Goal: Information Seeking & Learning: Learn about a topic

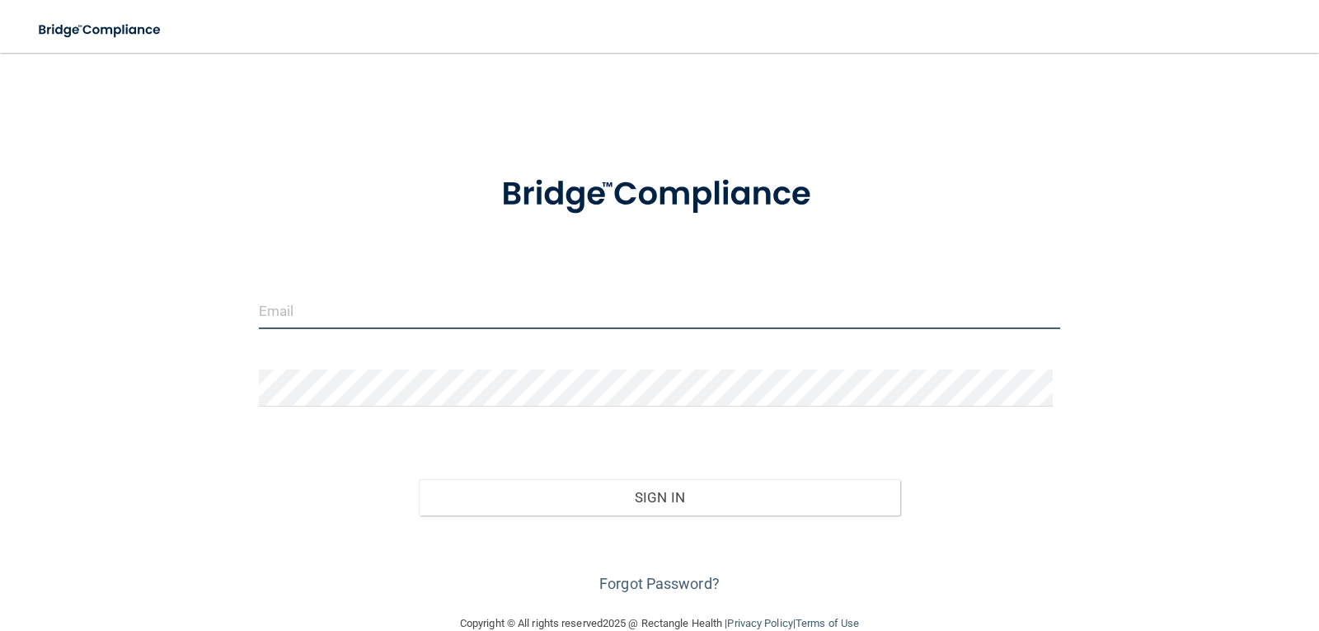
click at [311, 294] on input "email" at bounding box center [660, 310] width 802 height 37
type input "[EMAIL_ADDRESS][DOMAIN_NAME]"
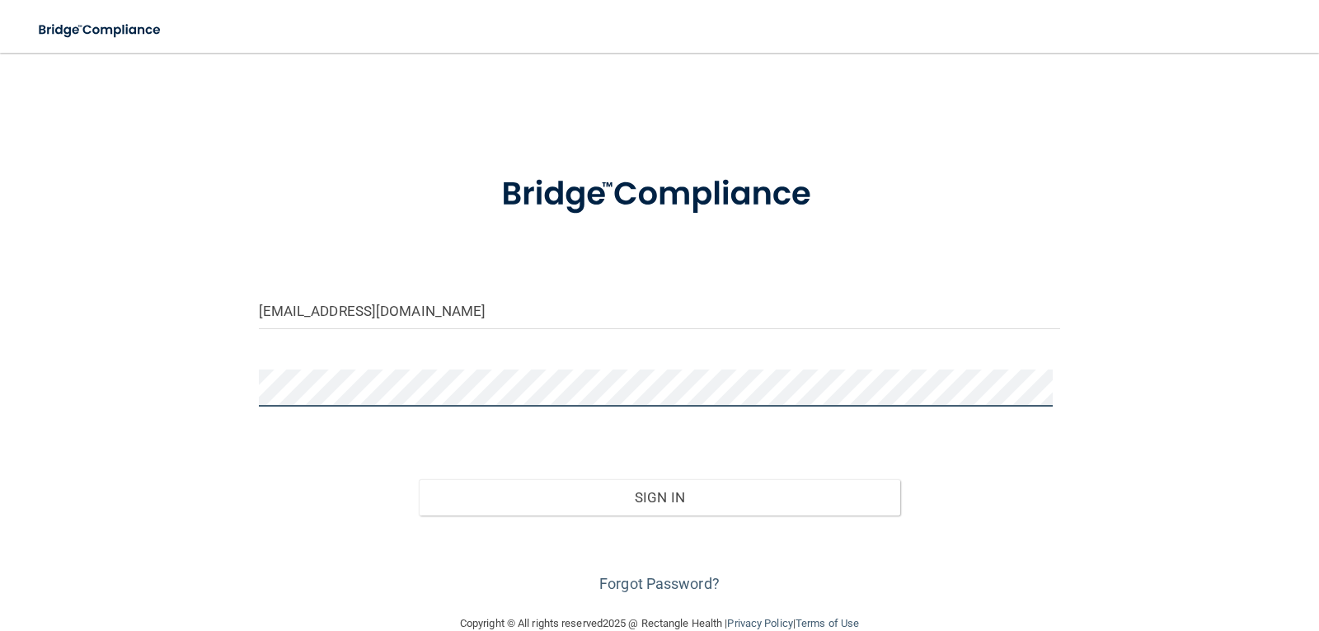
click at [167, 362] on div "[EMAIL_ADDRESS][DOMAIN_NAME] Invalid email/password. You don't have permission …" at bounding box center [659, 333] width 1253 height 528
click at [419, 479] on button "Sign In" at bounding box center [659, 497] width 481 height 36
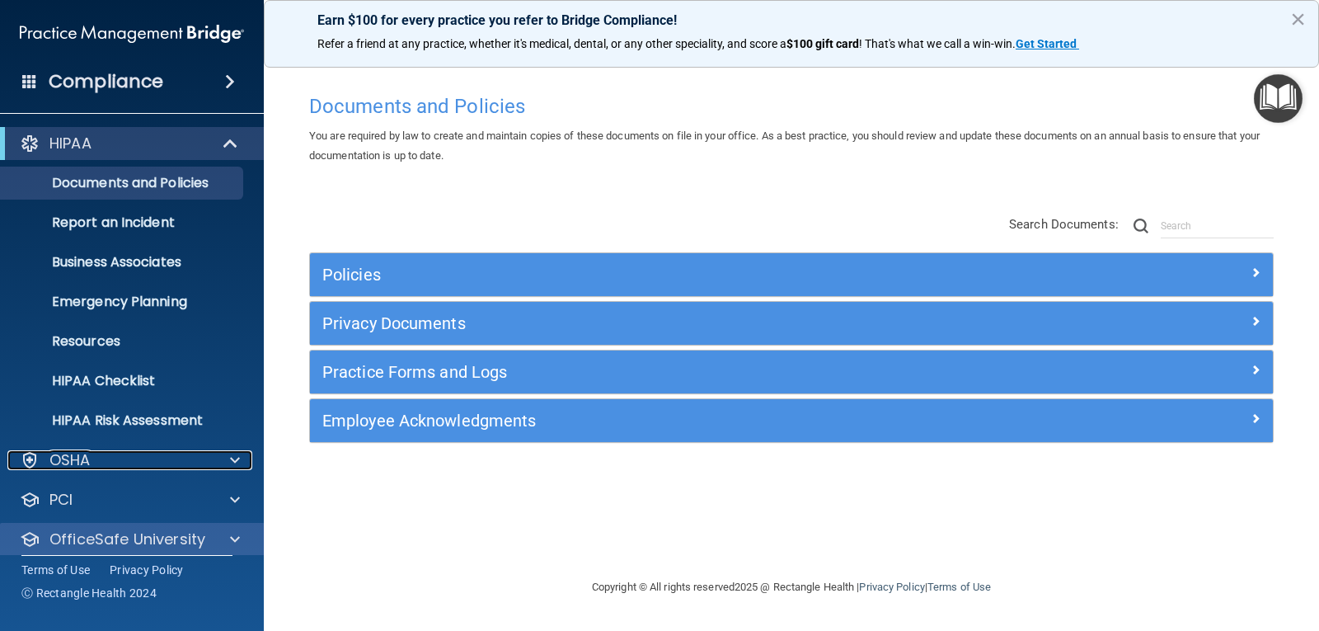
scroll to position [54, 0]
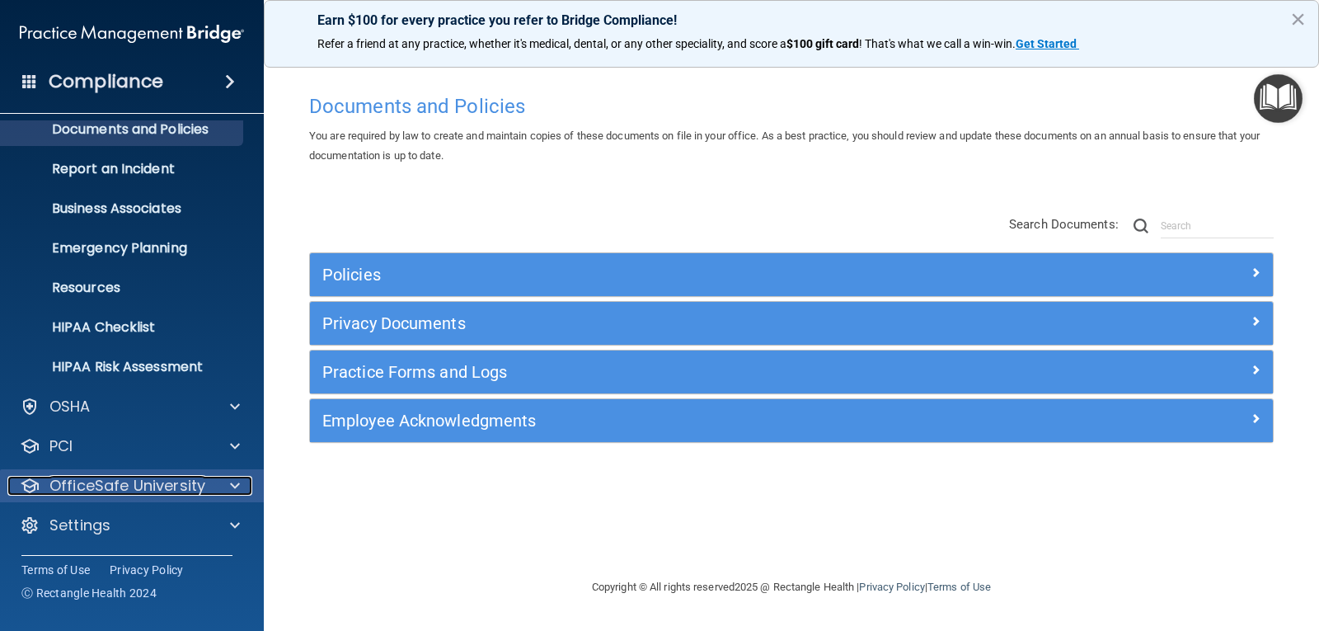
click at [198, 483] on p "OfficeSafe University" at bounding box center [127, 486] width 156 height 20
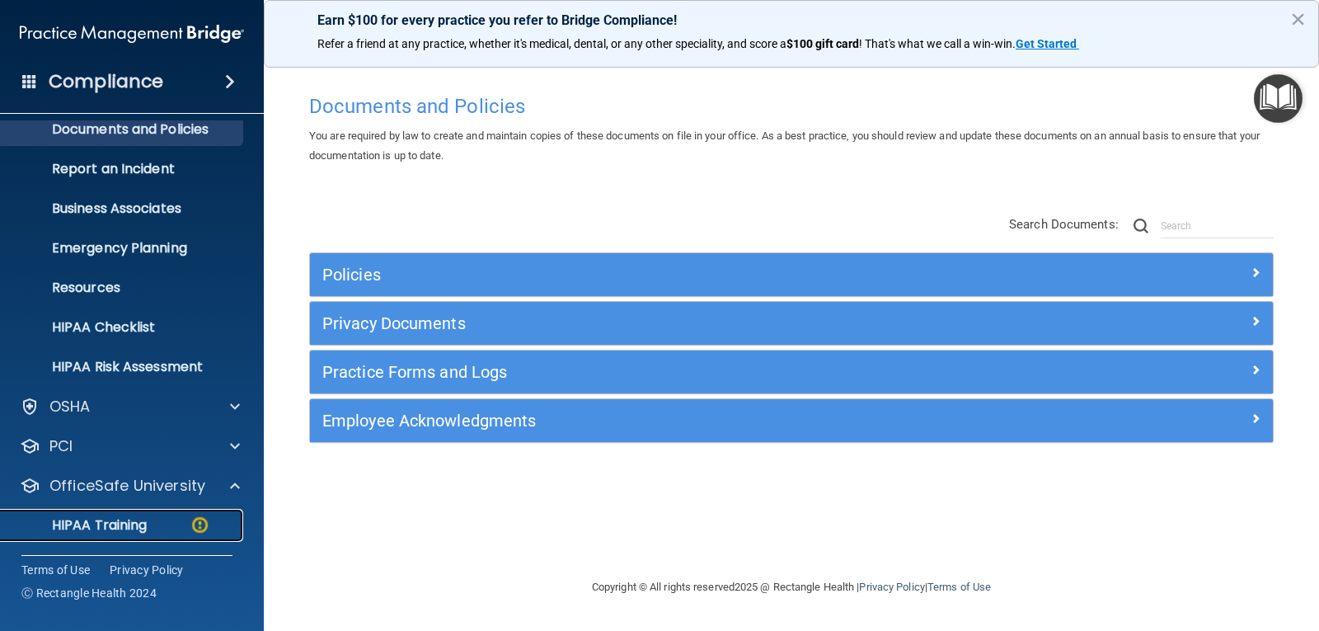
click at [151, 514] on link "HIPAA Training" at bounding box center [114, 525] width 260 height 33
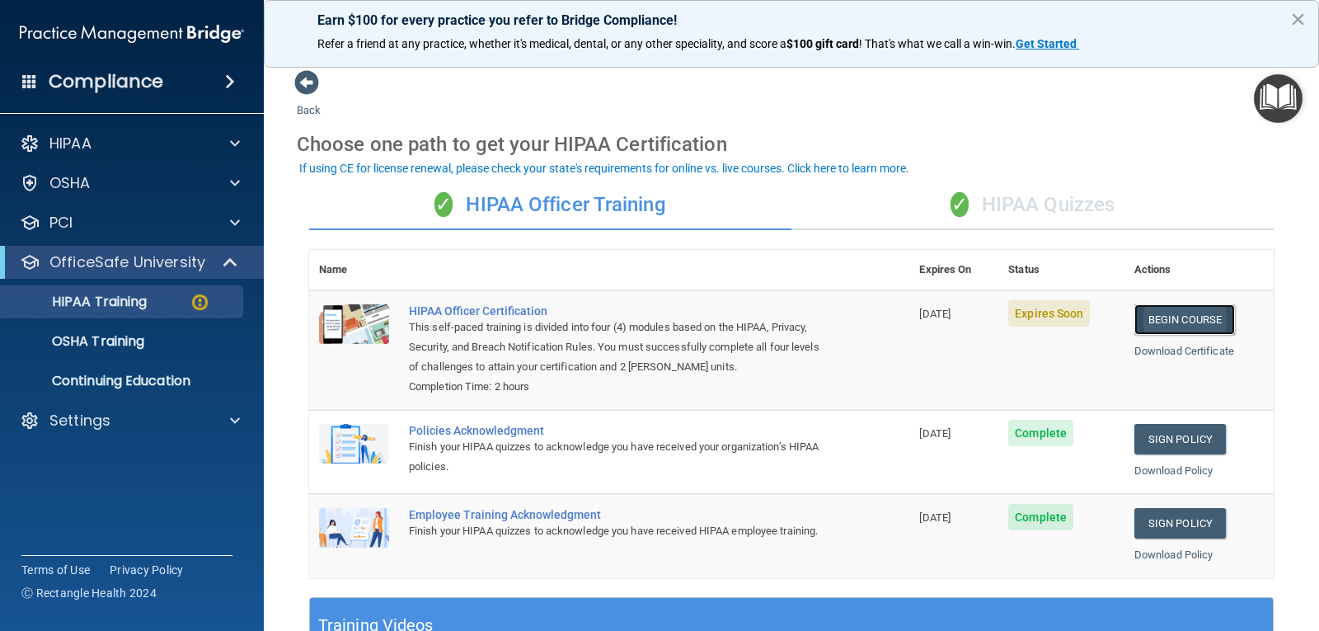
click at [1153, 326] on link "Begin Course" at bounding box center [1184, 319] width 101 height 30
